Goal: Complete application form

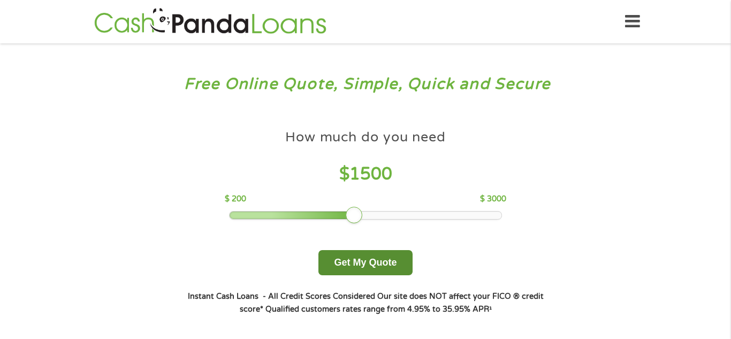
click at [366, 267] on button "Get My Quote" at bounding box center [365, 262] width 94 height 25
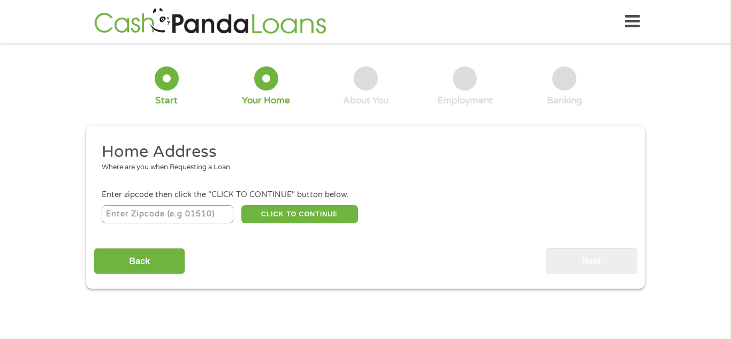
click at [187, 217] on input "number" at bounding box center [168, 214] width 132 height 18
type input "94565"
select select "[US_STATE]"
click at [346, 212] on button "CLICK TO CONTINUE" at bounding box center [299, 214] width 117 height 18
type input "94565"
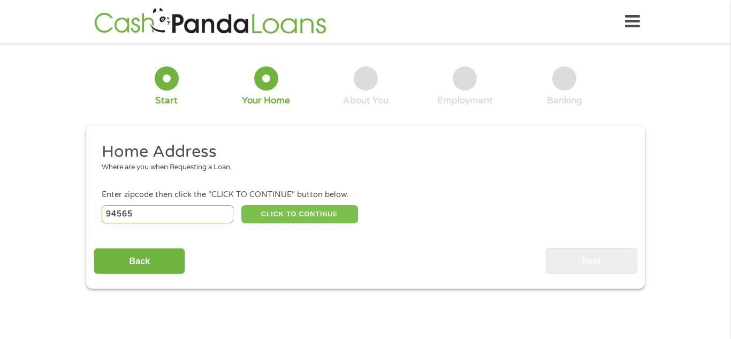
type input "[GEOGRAPHIC_DATA]"
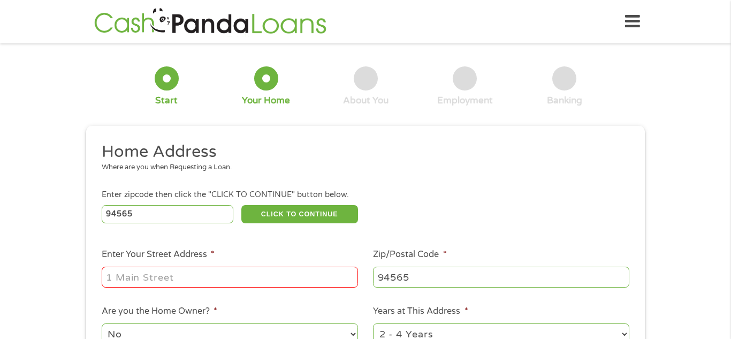
click at [293, 275] on input "Enter Your Street Address *" at bounding box center [230, 277] width 256 height 20
type input "[STREET_ADDRESS]"
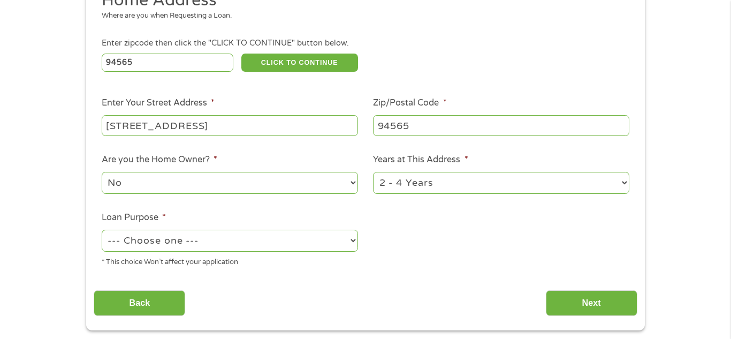
scroll to position [162, 0]
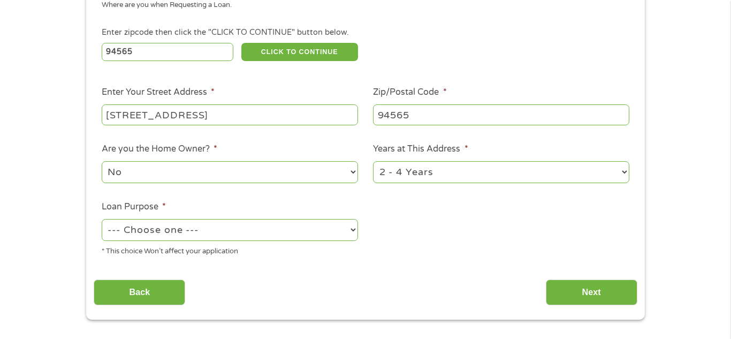
click at [267, 231] on select "--- Choose one --- Pay Bills Debt Consolidation Home Improvement Major Purchase…" at bounding box center [230, 230] width 256 height 22
select select "shorttermcash"
click at [102, 220] on select "--- Choose one --- Pay Bills Debt Consolidation Home Improvement Major Purchase…" at bounding box center [230, 230] width 256 height 22
click at [572, 290] on input "Next" at bounding box center [592, 292] width 92 height 26
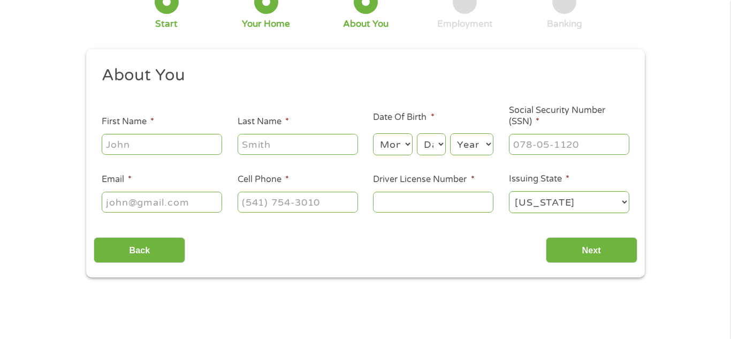
scroll to position [0, 0]
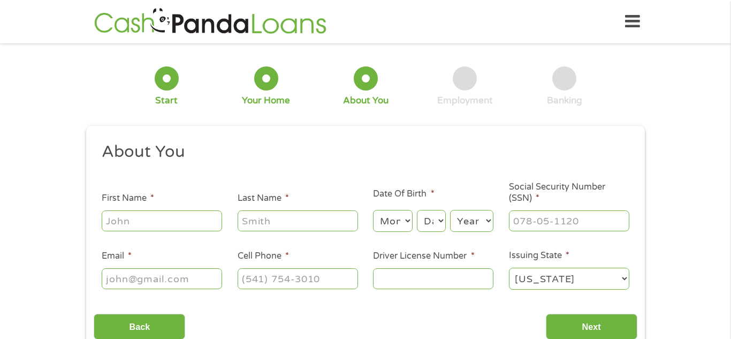
click at [196, 221] on input "First Name *" at bounding box center [162, 220] width 120 height 20
type input "[PERSON_NAME]"
type input "[EMAIL_ADDRESS][DOMAIN_NAME]"
type input "9739538197"
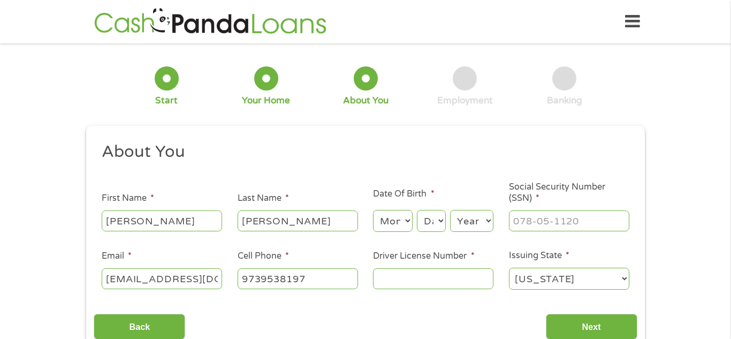
select select "[US_STATE]"
type input "[PHONE_NUMBER]"
click at [406, 225] on select "Month 1 2 3 4 5 6 7 8 9 10 11 12" at bounding box center [392, 221] width 39 height 22
select select "5"
click at [373, 210] on select "Month 1 2 3 4 5 6 7 8 9 10 11 12" at bounding box center [392, 221] width 39 height 22
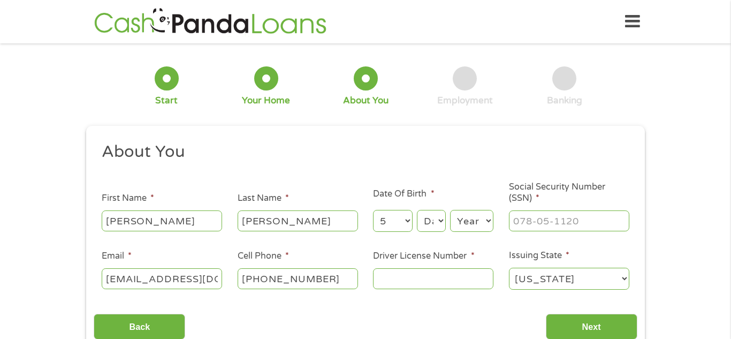
click at [441, 219] on select "Day 1 2 3 4 5 6 7 8 9 10 11 12 13 14 15 16 17 18 19 20 21 22 23 24 25 26 27 28 …" at bounding box center [431, 221] width 29 height 22
select select "31"
click at [417, 210] on select "Day 1 2 3 4 5 6 7 8 9 10 11 12 13 14 15 16 17 18 19 20 21 22 23 24 25 26 27 28 …" at bounding box center [431, 221] width 29 height 22
click at [482, 216] on select "Year [DATE] 2006 2005 2004 2003 2002 2001 2000 1999 1998 1997 1996 1995 1994 19…" at bounding box center [471, 221] width 43 height 22
select select "1958"
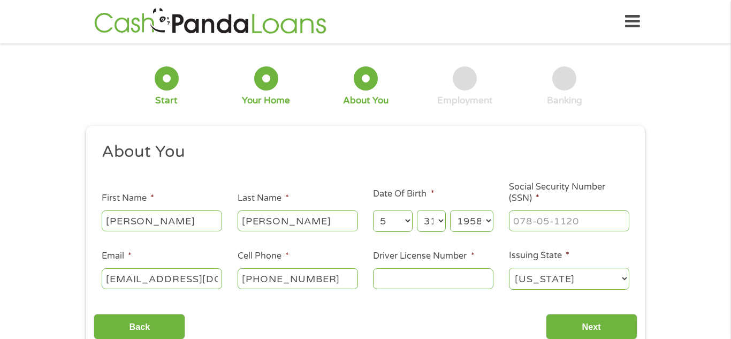
click at [450, 210] on select "Year [DATE] 2006 2005 2004 2003 2002 2001 2000 1999 1998 1997 1996 1995 1994 19…" at bounding box center [471, 221] width 43 height 22
click at [568, 211] on input "___-__-____" at bounding box center [569, 220] width 120 height 20
type input "053-54-1791"
click at [397, 279] on input "Driver License Number *" at bounding box center [433, 278] width 120 height 20
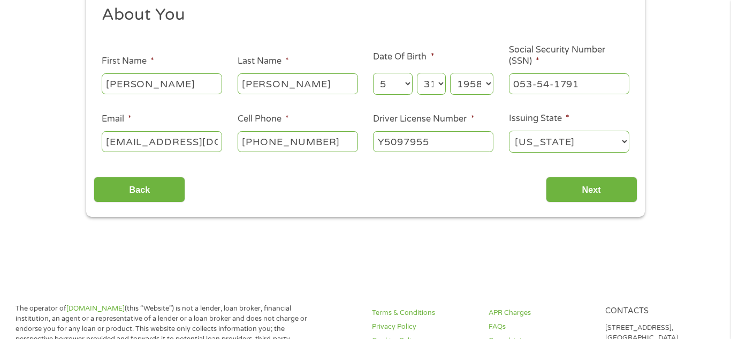
scroll to position [139, 0]
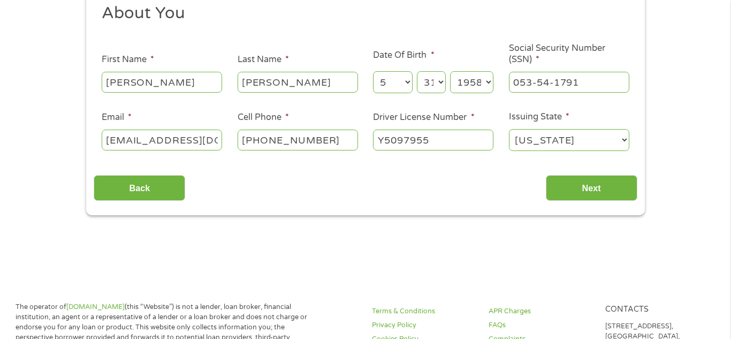
type input "Y5097955"
click at [624, 139] on select "[US_STATE] [US_STATE] [US_STATE] [US_STATE] [US_STATE] [US_STATE] [US_STATE] [U…" at bounding box center [569, 140] width 120 height 22
select select "[US_STATE]"
click at [509, 129] on select "[US_STATE] [US_STATE] [US_STATE] [US_STATE] [US_STATE] [US_STATE] [US_STATE] [U…" at bounding box center [569, 140] width 120 height 22
click at [571, 181] on input "Next" at bounding box center [592, 188] width 92 height 26
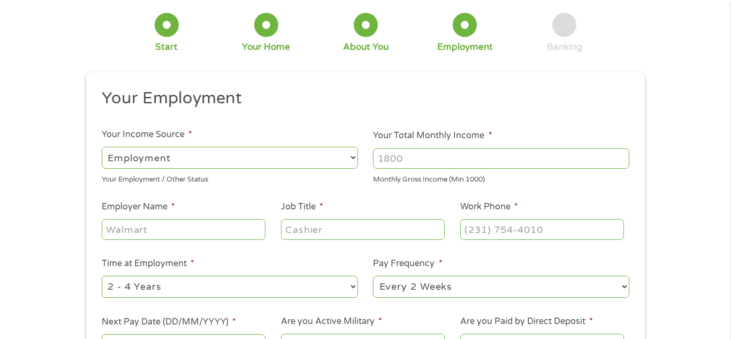
scroll to position [54, 0]
click at [329, 156] on select "--- Choose one --- Employment [DEMOGRAPHIC_DATA] Benefits" at bounding box center [230, 157] width 256 height 22
select select "benefits"
click at [102, 146] on select "--- Choose one --- Employment [DEMOGRAPHIC_DATA] Benefits" at bounding box center [230, 157] width 256 height 22
type input "Other"
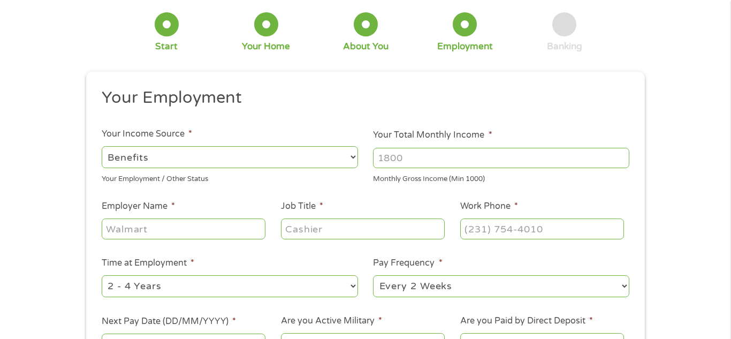
type input "[PHONE_NUMBER]"
click at [403, 157] on input "Your Total Monthly Income *" at bounding box center [501, 158] width 256 height 20
type input "1800"
click at [348, 234] on input "Job Title *" at bounding box center [363, 228] width 164 height 20
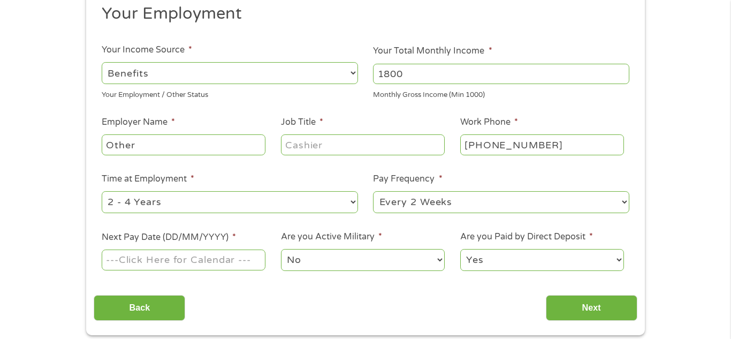
scroll to position [140, 0]
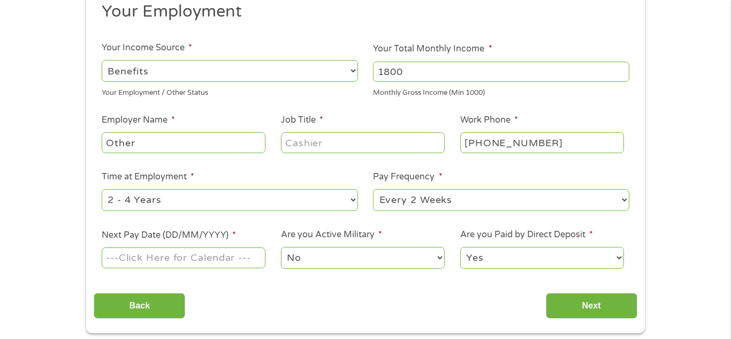
click at [303, 196] on select "--- Choose one --- 1 Year or less 1 - 2 Years 2 - 4 Years Over 4 Years" at bounding box center [230, 200] width 256 height 22
select select "60months"
click at [102, 189] on select "--- Choose one --- 1 Year or less 1 - 2 Years 2 - 4 Years Over 4 Years" at bounding box center [230, 200] width 256 height 22
click at [171, 136] on input "Other" at bounding box center [184, 142] width 164 height 20
type input "O"
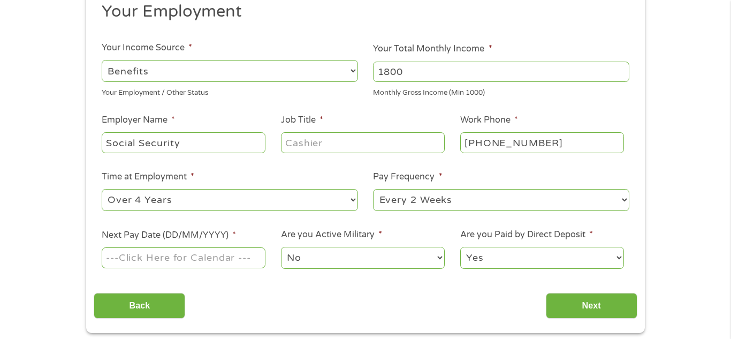
type input "Social Security"
click at [340, 147] on input "Job Title *" at bounding box center [363, 142] width 164 height 20
type input "Receipent"
click at [611, 198] on select "--- Choose one --- Every 2 Weeks Every Week Monthly Semi-Monthly" at bounding box center [501, 200] width 256 height 22
select select "monthly"
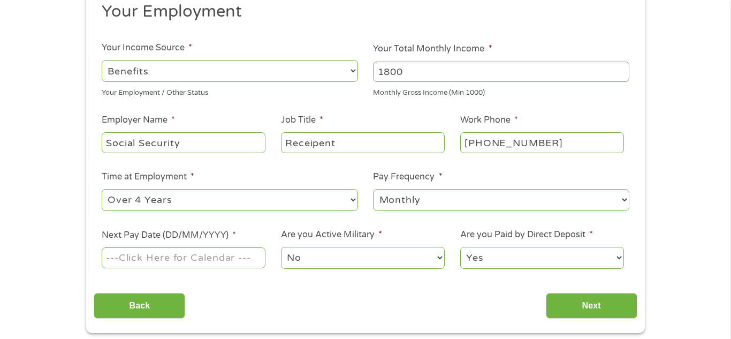
click at [373, 189] on select "--- Choose one --- Every 2 Weeks Every Week Monthly Semi-Monthly" at bounding box center [501, 200] width 256 height 22
click at [13, 279] on div "1 Start 2 Your Home 3 About You 4 Employment 5 Banking 6 This field is hidden w…" at bounding box center [365, 122] width 731 height 422
click at [262, 255] on input "Next Pay Date (DD/MM/YYYY) *" at bounding box center [184, 257] width 164 height 20
click at [677, 108] on div "1 Start 2 Your Home 3 About You 4 Employment 5 Banking 6 This field is hidden w…" at bounding box center [365, 122] width 731 height 422
click at [109, 259] on input "Next Pay Date (DD/MM/YYYY) *" at bounding box center [184, 257] width 164 height 20
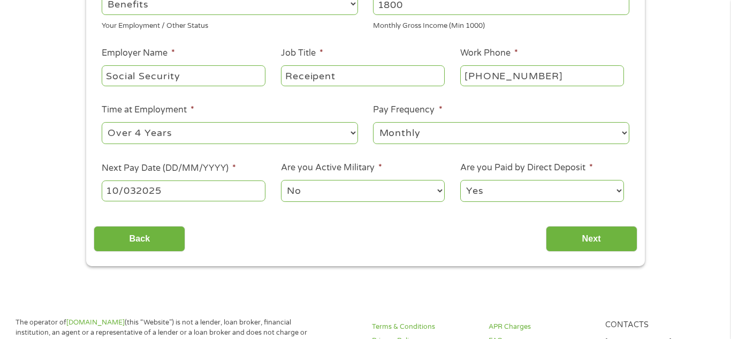
scroll to position [217, 0]
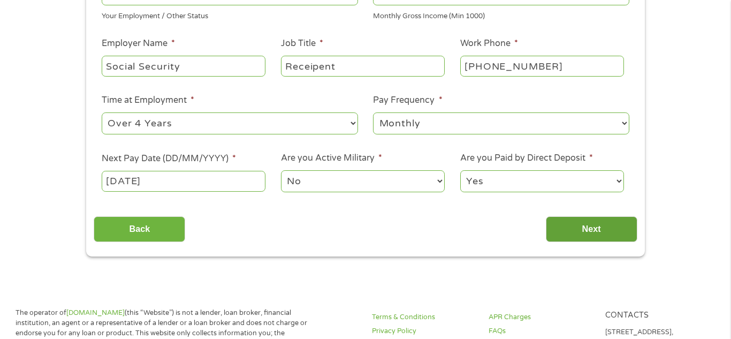
type input "[DATE]"
click at [593, 221] on input "Next" at bounding box center [592, 229] width 92 height 26
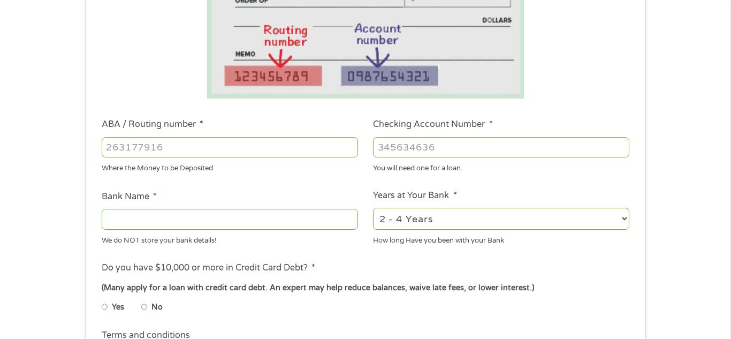
scroll to position [226, 0]
click at [222, 143] on input "ABA / Routing number *" at bounding box center [230, 146] width 256 height 20
type input "021200339"
type input "BANK OF AMERICA NA"
type input "021200339"
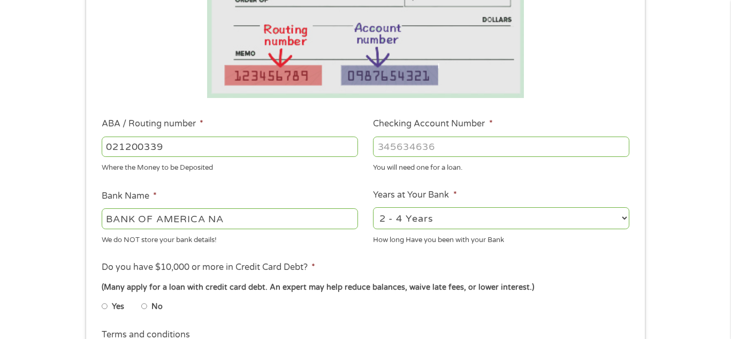
click at [387, 143] on input "Checking Account Number *" at bounding box center [501, 146] width 256 height 20
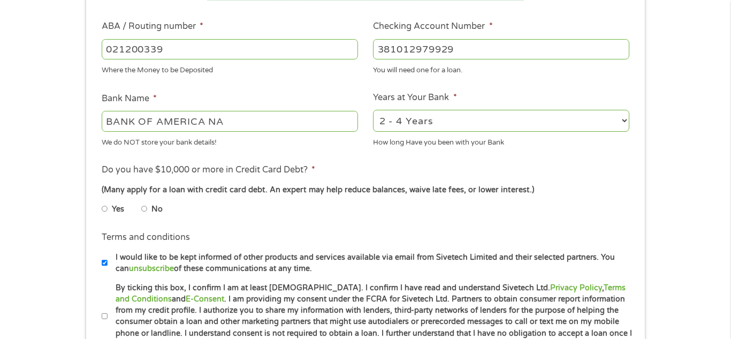
scroll to position [324, 0]
type input "381012979929"
click at [546, 119] on select "2 - 4 Years 6 - 12 Months 1 - 2 Years Over 4 Years" at bounding box center [501, 120] width 256 height 22
select select "60months"
click at [373, 109] on select "2 - 4 Years 6 - 12 Months 1 - 2 Years Over 4 Years" at bounding box center [501, 120] width 256 height 22
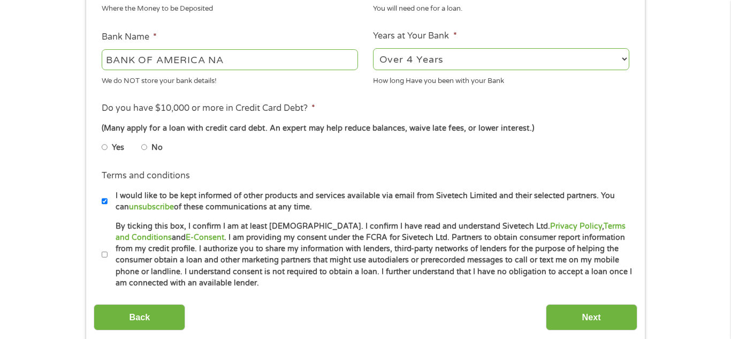
scroll to position [388, 0]
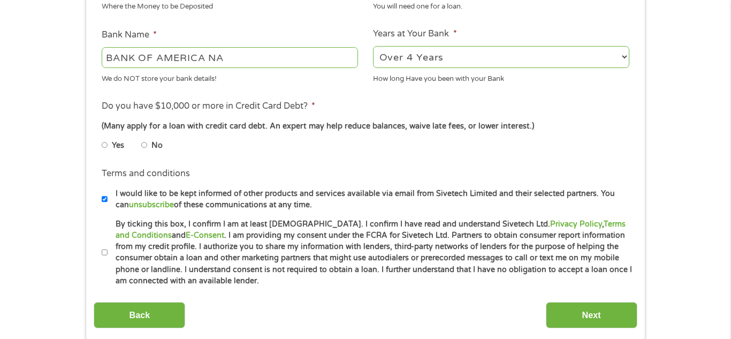
click at [102, 149] on input "Yes" at bounding box center [105, 144] width 6 height 17
radio input "true"
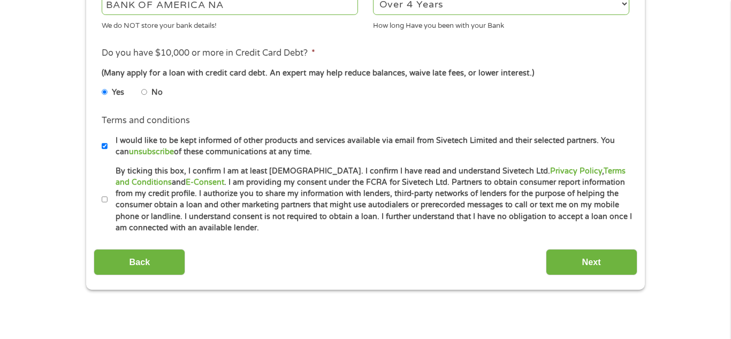
scroll to position [443, 0]
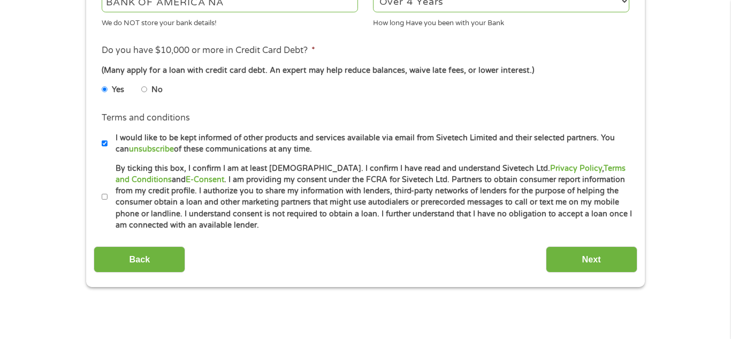
click at [102, 198] on input "By ticking this box, I confirm I am at least [DEMOGRAPHIC_DATA]. I confirm I ha…" at bounding box center [105, 196] width 6 height 17
checkbox input "true"
click at [609, 261] on input "Next" at bounding box center [592, 259] width 92 height 26
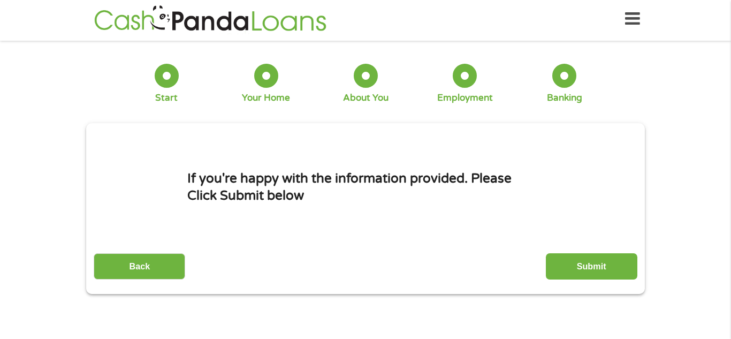
scroll to position [4, 4]
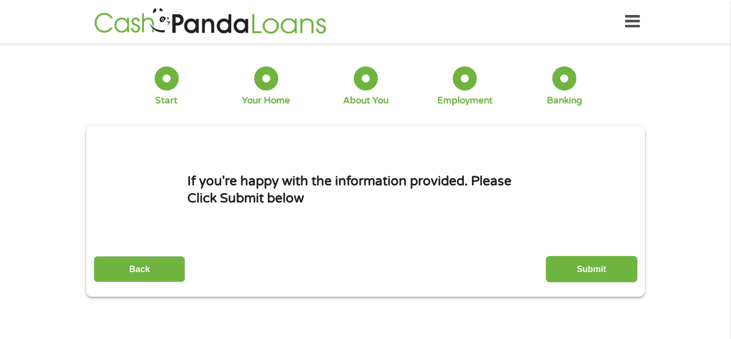
click at [9, 241] on div "1 Start 2 Your Home 3 About You 4 Employment 5 Banking 6 This field is hidden w…" at bounding box center [365, 173] width 731 height 245
click at [573, 265] on input "Submit" at bounding box center [592, 269] width 92 height 26
